Goal: Transaction & Acquisition: Purchase product/service

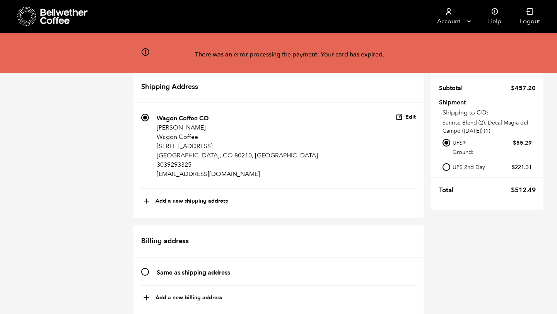
scroll to position [496, 0]
click at [14, 15] on div "Account Manage Orders Payment methods Documents" at bounding box center [278, 16] width 557 height 33
click at [24, 16] on icon at bounding box center [26, 17] width 19 height 20
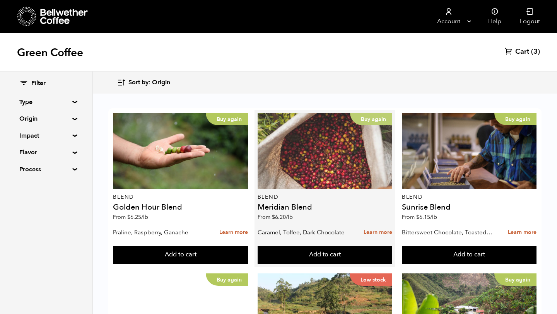
scroll to position [775, 0]
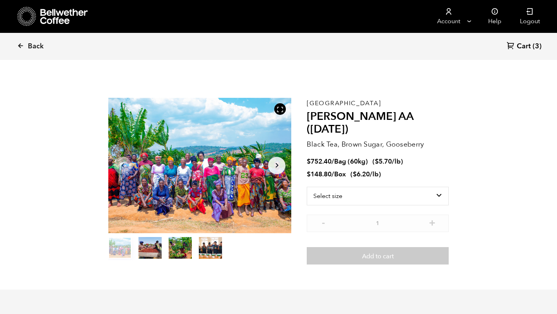
scroll to position [336, 331]
click at [282, 109] on icon at bounding box center [279, 109] width 7 height 7
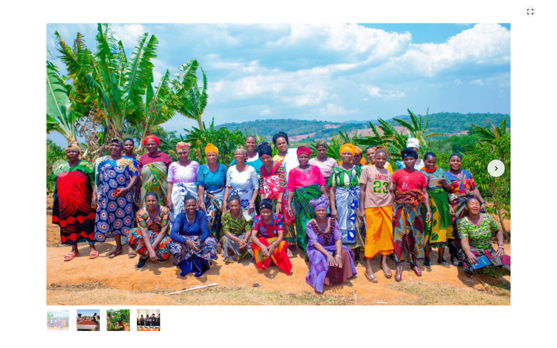
click at [531, 12] on icon at bounding box center [529, 11] width 7 height 7
